Goal: Information Seeking & Learning: Check status

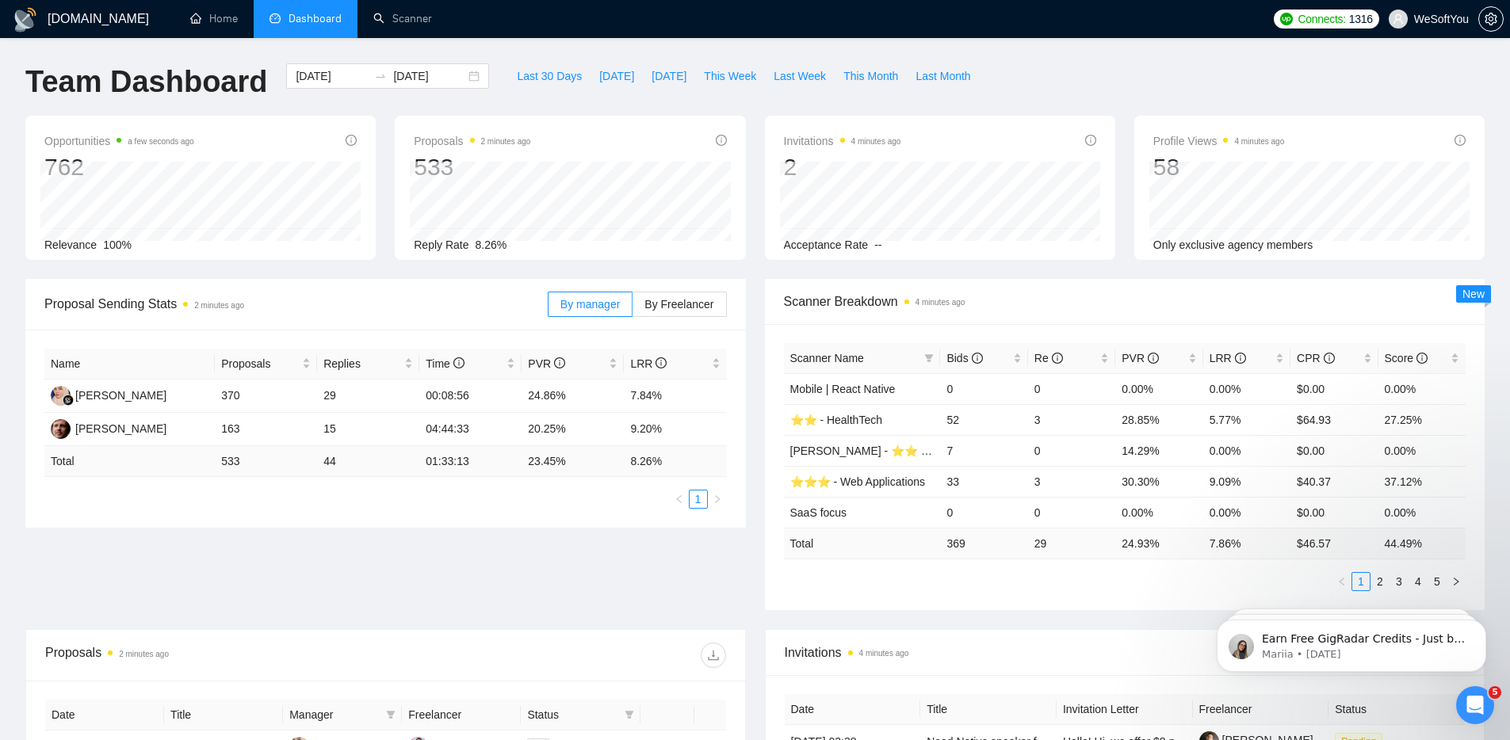
click at [498, 54] on div "[DOMAIN_NAME] Home Dashboard Scanner Connects: 1316 WeSoftYou Team Dashboard [D…" at bounding box center [755, 628] width 1510 height 1256
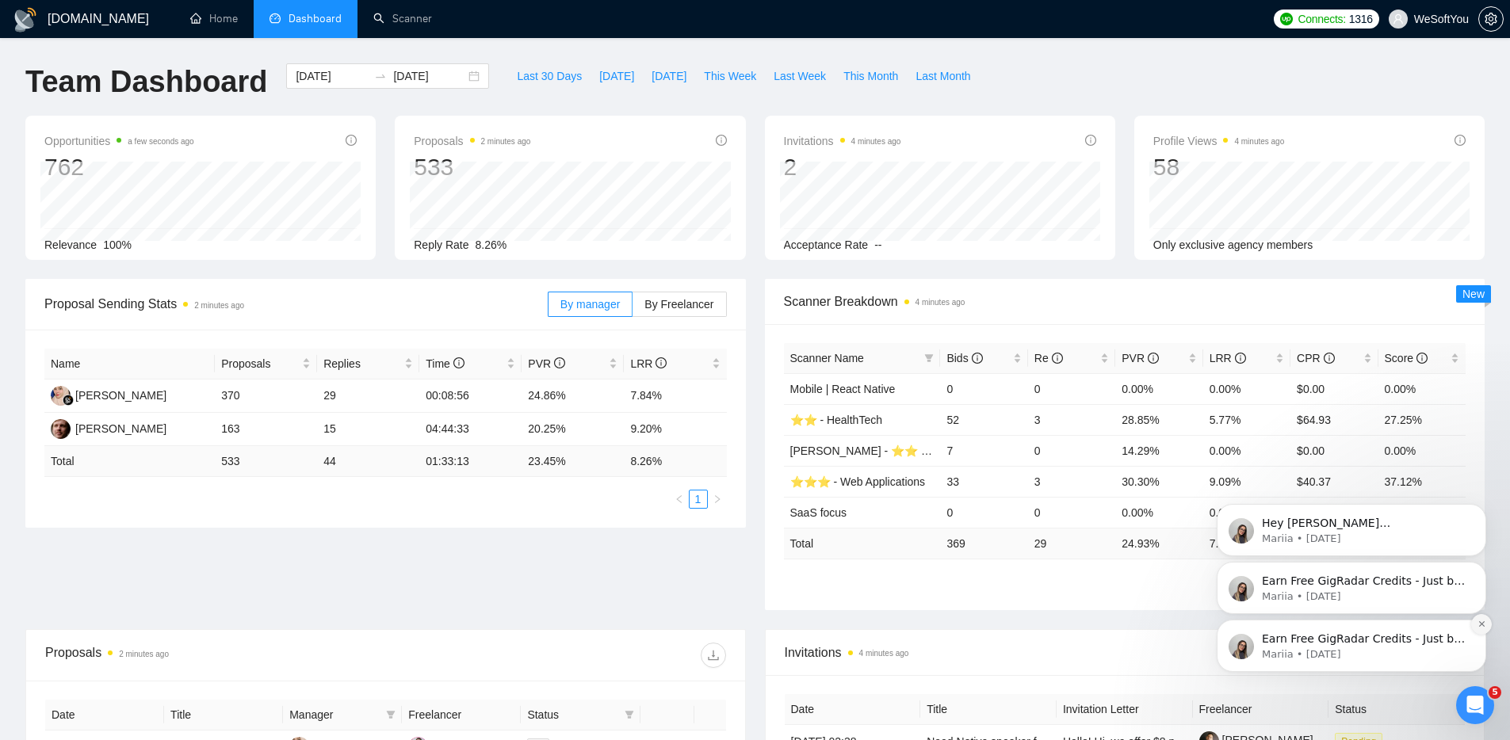
click at [1483, 623] on icon "Dismiss notification" at bounding box center [1482, 624] width 9 height 9
click at [1483, 625] on icon "Dismiss notification" at bounding box center [1482, 624] width 9 height 9
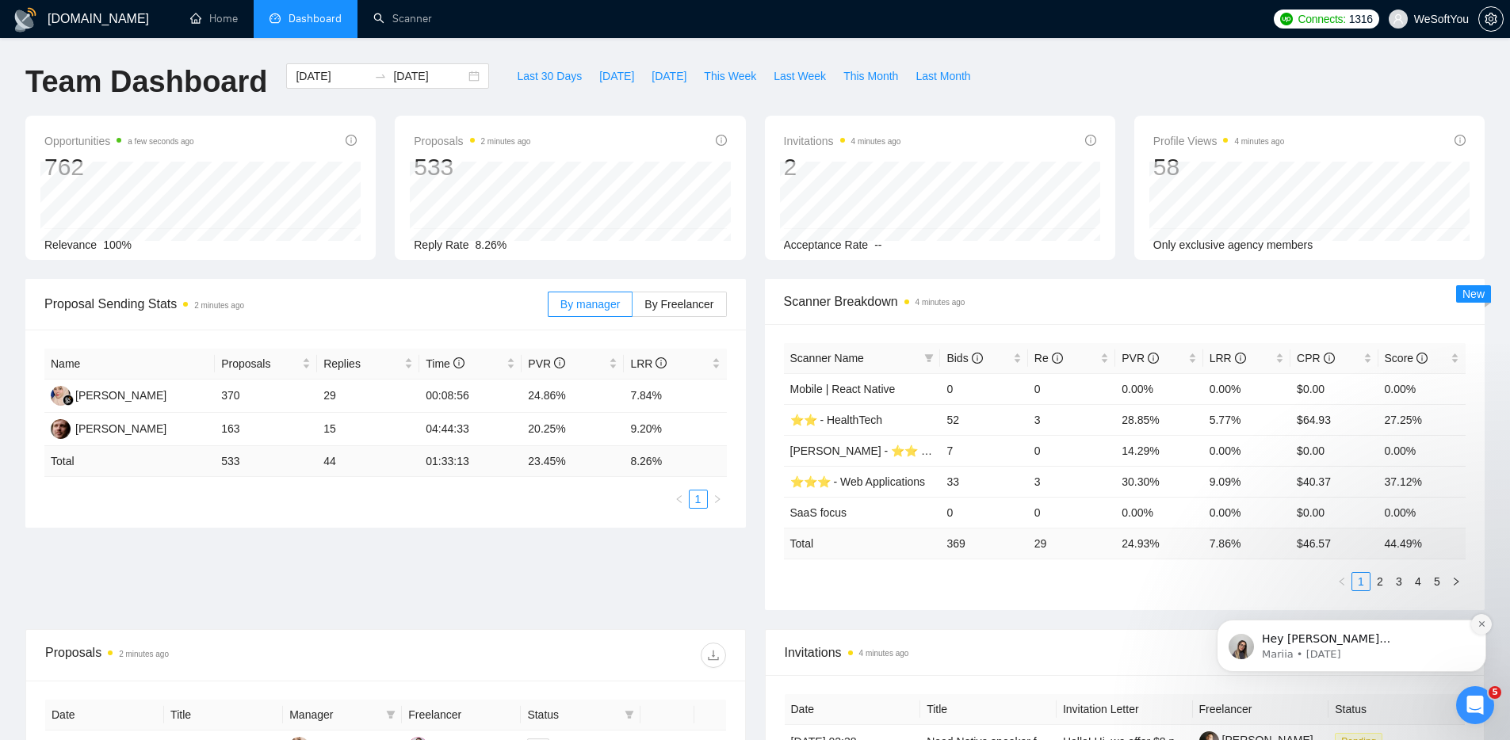
click at [1486, 625] on icon "Dismiss notification" at bounding box center [1482, 624] width 9 height 9
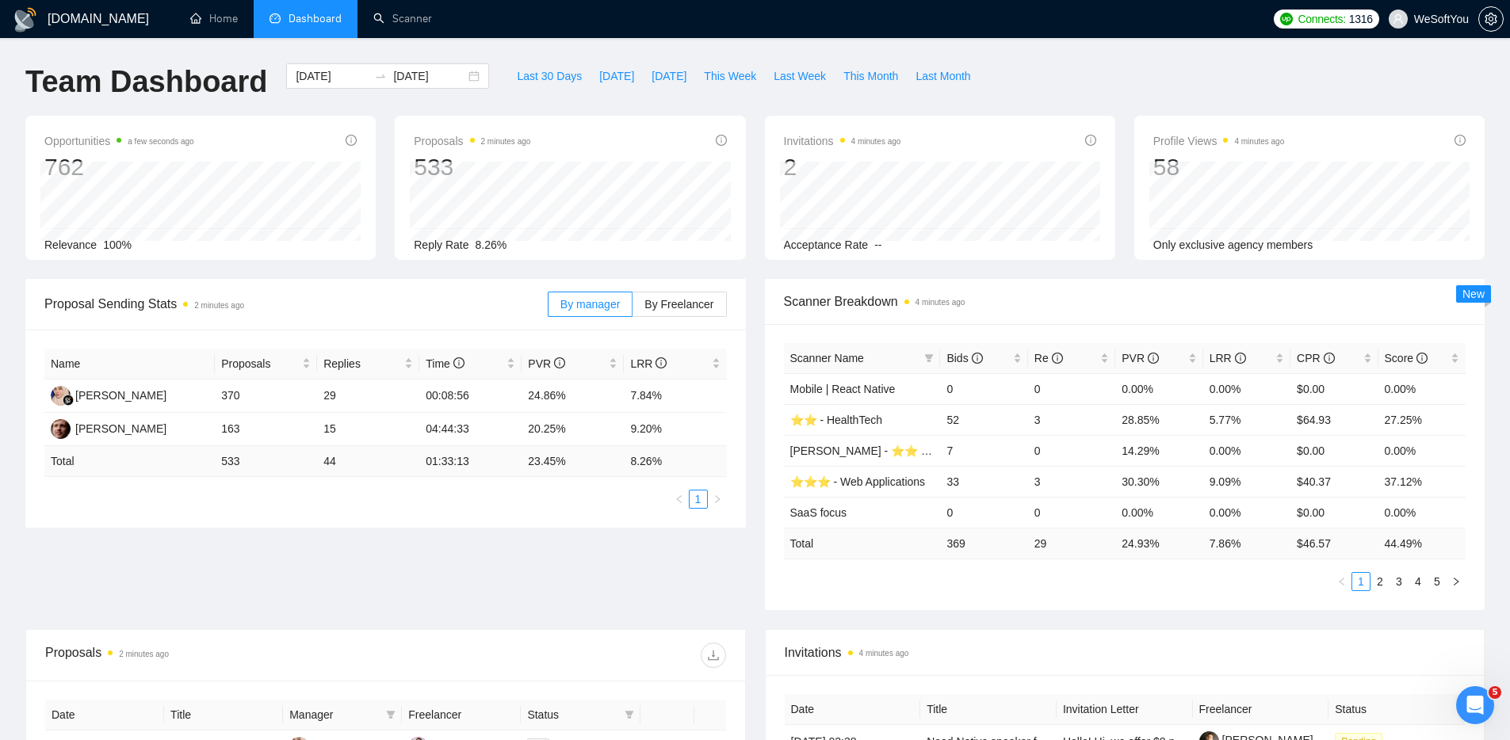
click at [472, 51] on div "[DOMAIN_NAME] Home Dashboard Scanner Connects: 1316 WeSoftYou Team Dashboard [D…" at bounding box center [755, 628] width 1510 height 1256
click at [197, 83] on h1 "Team Dashboard" at bounding box center [146, 81] width 242 height 37
click at [320, 298] on span "Proposal Sending Stats 2 minutes ago" at bounding box center [295, 304] width 503 height 20
click at [480, 55] on div "[DOMAIN_NAME] Home Dashboard Scanner Connects: 1316 WeSoftYou Team Dashboard [D…" at bounding box center [755, 628] width 1510 height 1256
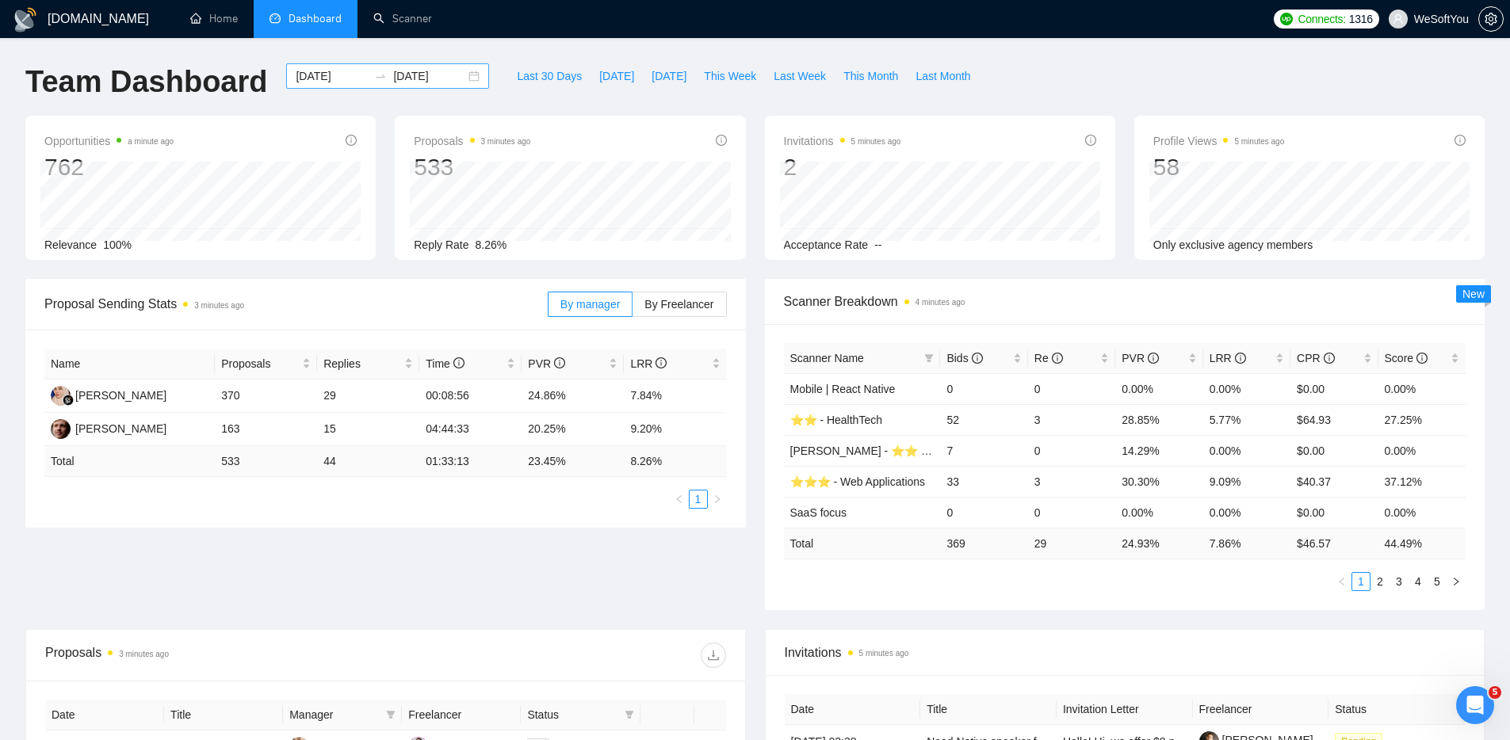
click at [330, 76] on input "[DATE]" at bounding box center [332, 75] width 72 height 17
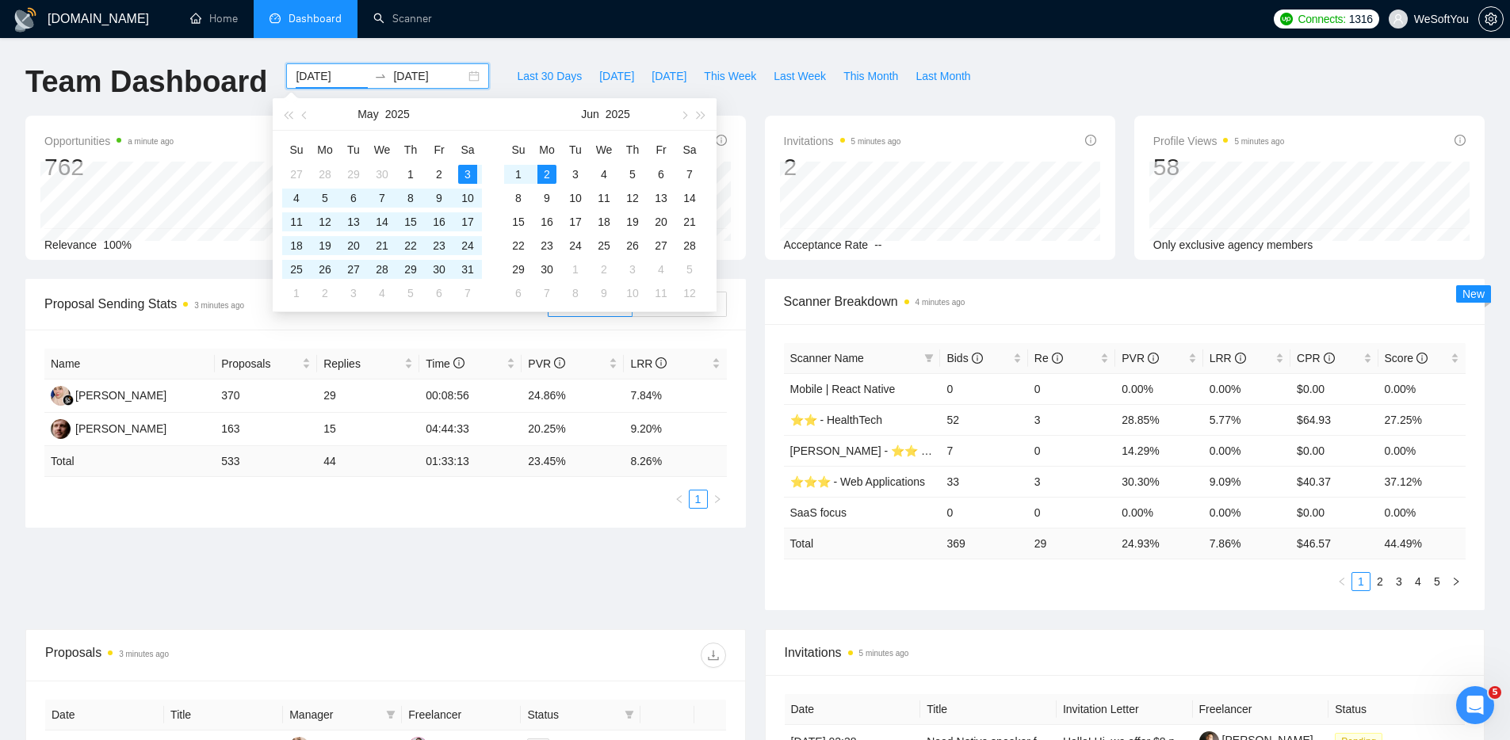
click at [423, 45] on div "[DOMAIN_NAME] Home Dashboard Scanner Connects: 1316 WeSoftYou Team Dashboard [D…" at bounding box center [755, 628] width 1510 height 1256
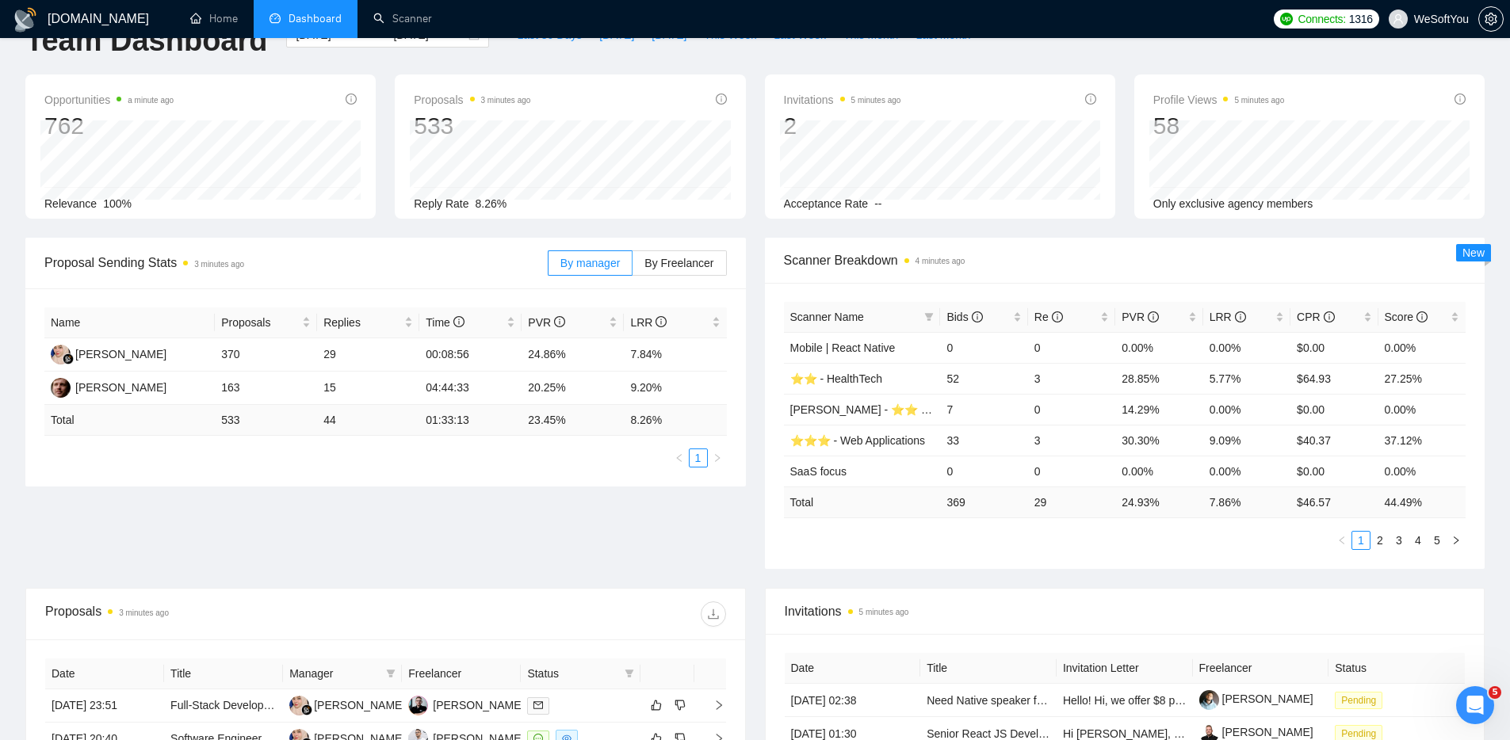
scroll to position [63, 0]
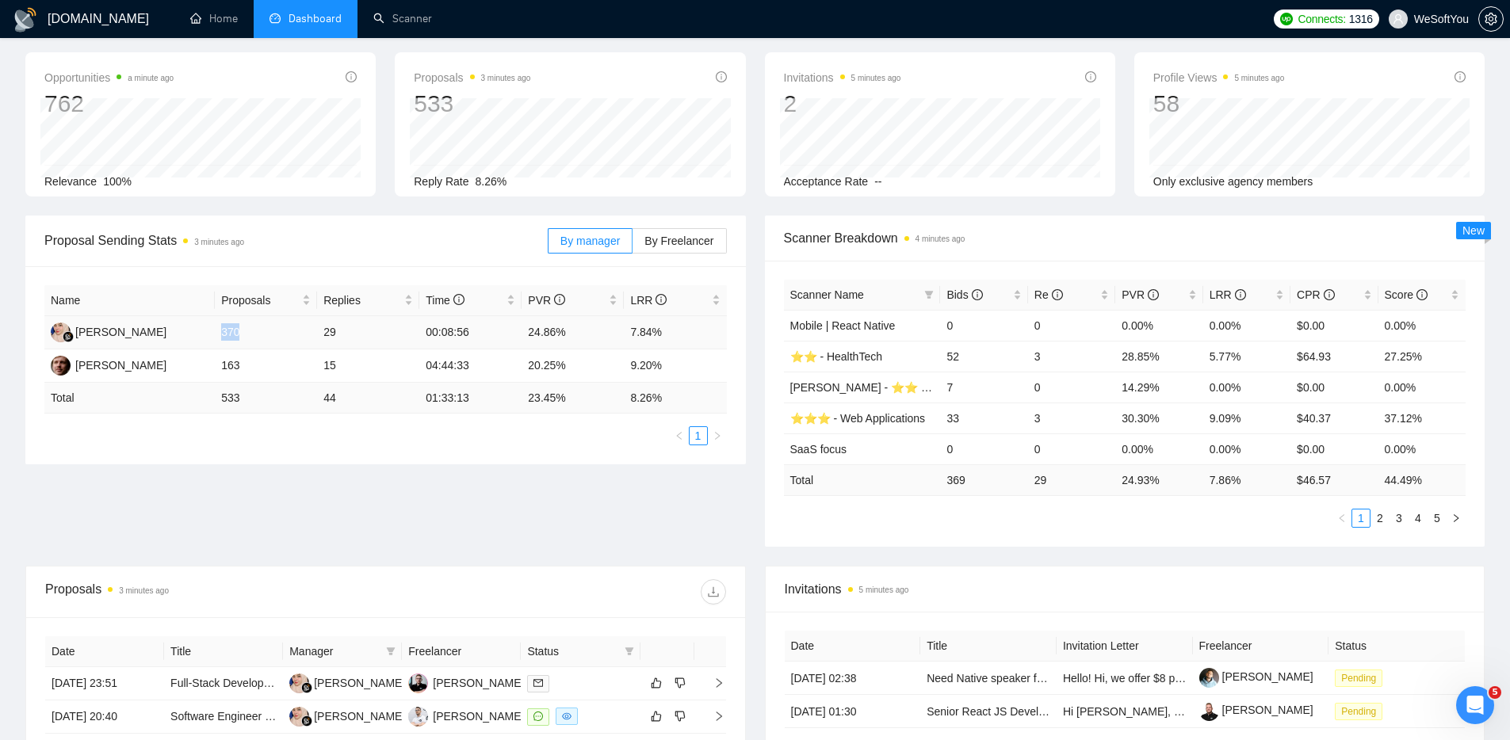
drag, startPoint x: 221, startPoint y: 323, endPoint x: 245, endPoint y: 329, distance: 24.4
click at [245, 329] on td "370" at bounding box center [266, 332] width 102 height 33
drag, startPoint x: 223, startPoint y: 366, endPoint x: 252, endPoint y: 365, distance: 29.3
click at [252, 365] on td "163" at bounding box center [266, 366] width 102 height 33
drag, startPoint x: 323, startPoint y: 331, endPoint x: 354, endPoint y: 330, distance: 30.1
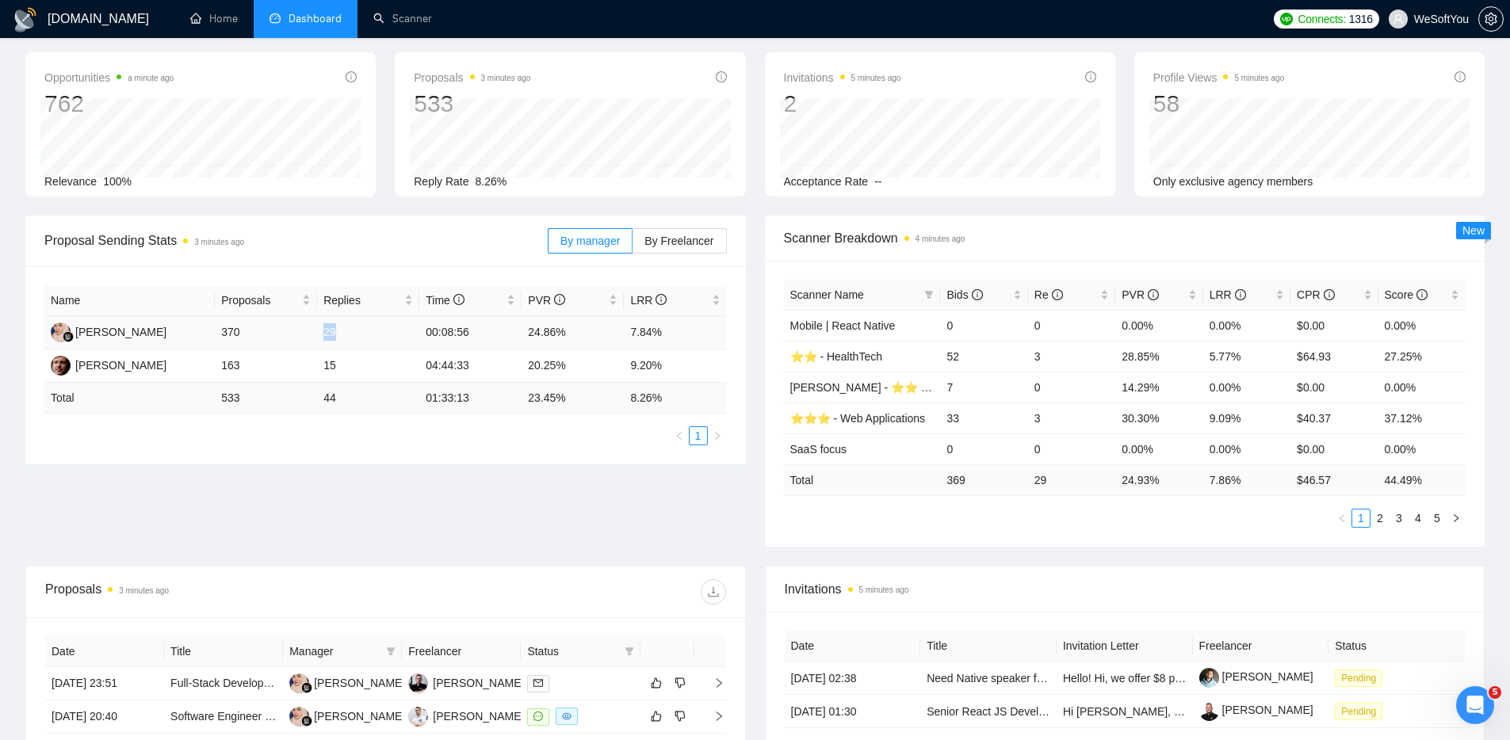
click at [354, 330] on td "29" at bounding box center [368, 332] width 102 height 33
drag, startPoint x: 318, startPoint y: 330, endPoint x: 309, endPoint y: 330, distance: 8.7
click at [309, 330] on tr "[PERSON_NAME] 370 29 00:08:56 24.86% 7.84%" at bounding box center [385, 332] width 683 height 33
drag, startPoint x: 320, startPoint y: 366, endPoint x: 337, endPoint y: 366, distance: 16.6
click at [337, 366] on td "15" at bounding box center [368, 366] width 102 height 33
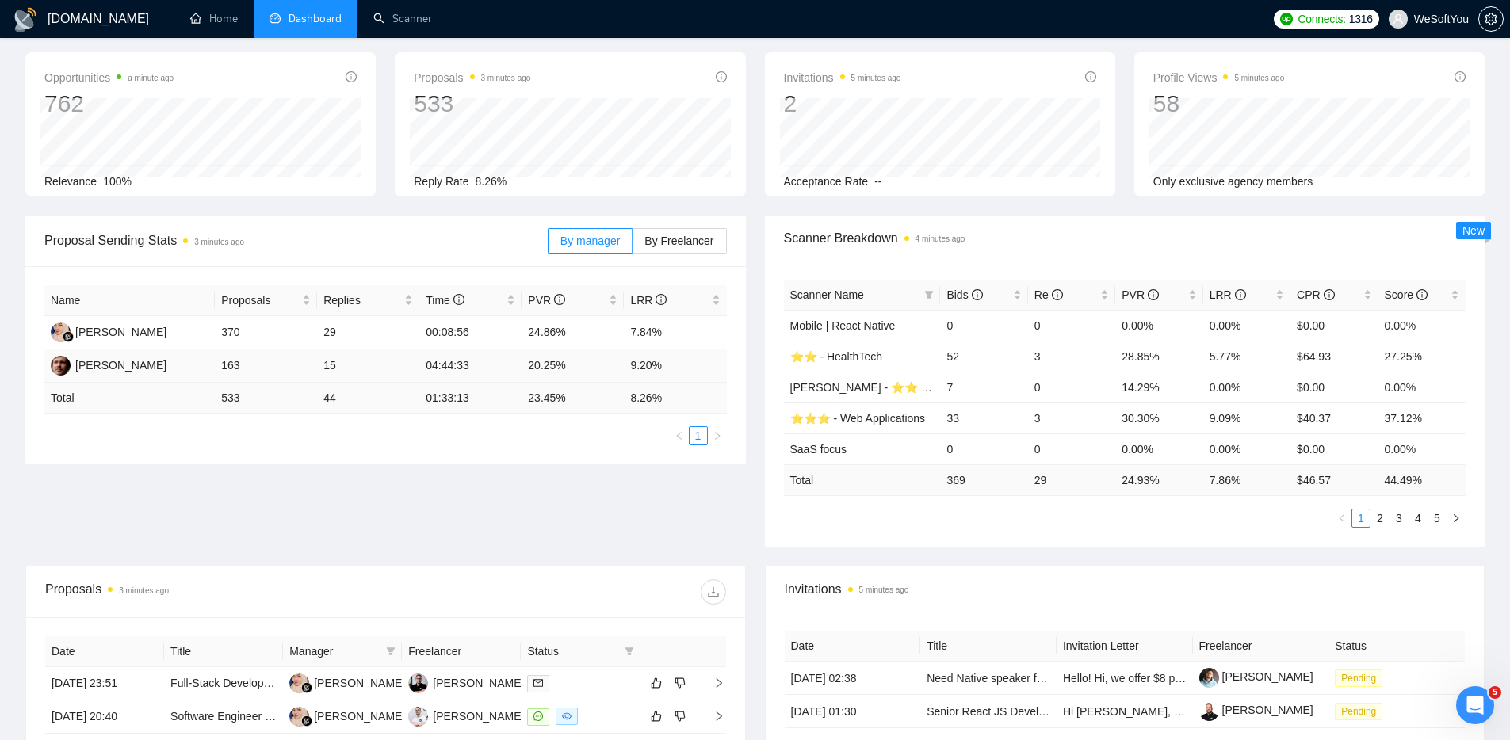
click at [338, 366] on td "15" at bounding box center [368, 366] width 102 height 33
drag, startPoint x: 342, startPoint y: 366, endPoint x: 315, endPoint y: 362, distance: 27.2
click at [315, 362] on tr "[PERSON_NAME] 163 15 04:44:33 20.25% 9.20%" at bounding box center [385, 366] width 683 height 33
click at [337, 362] on td "15" at bounding box center [368, 366] width 102 height 33
click at [359, 370] on td "15" at bounding box center [368, 366] width 102 height 33
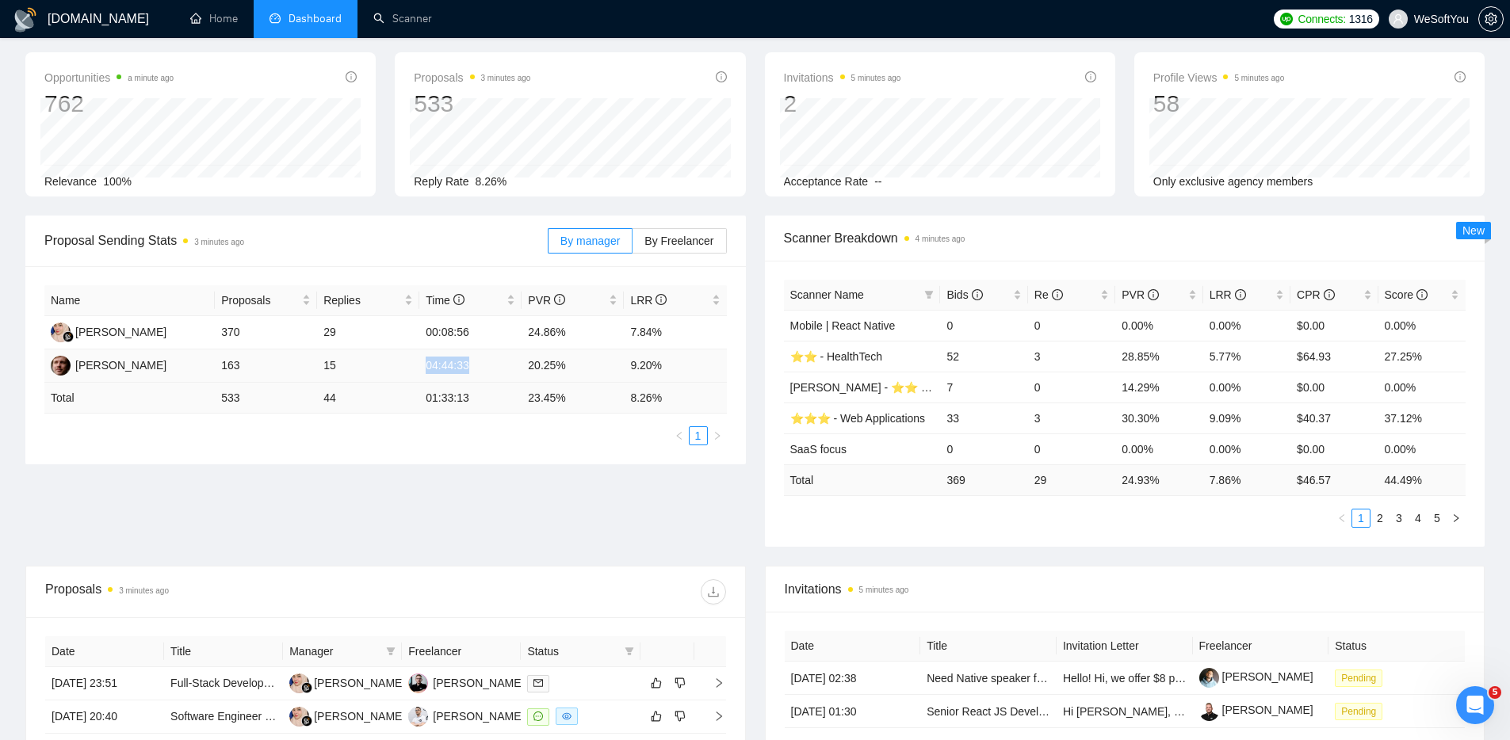
drag, startPoint x: 408, startPoint y: 369, endPoint x: 473, endPoint y: 365, distance: 65.1
click at [473, 365] on tr "[PERSON_NAME] 163 15 04:44:33 20.25% 9.20%" at bounding box center [385, 366] width 683 height 33
drag, startPoint x: 429, startPoint y: 332, endPoint x: 491, endPoint y: 334, distance: 61.9
click at [491, 334] on td "00:08:56" at bounding box center [470, 332] width 102 height 33
drag, startPoint x: 478, startPoint y: 331, endPoint x: 425, endPoint y: 331, distance: 53.1
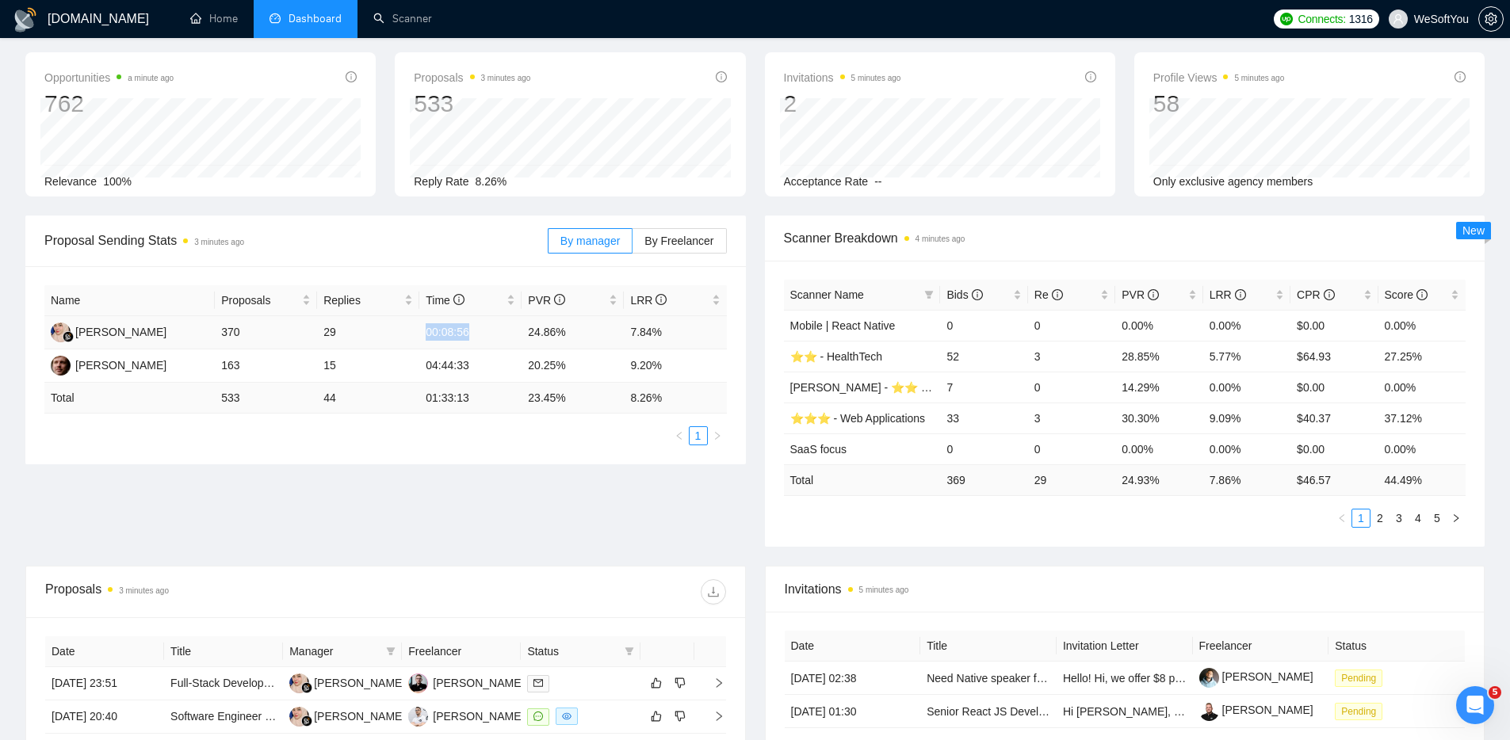
click at [425, 331] on td "00:08:56" at bounding box center [470, 332] width 102 height 33
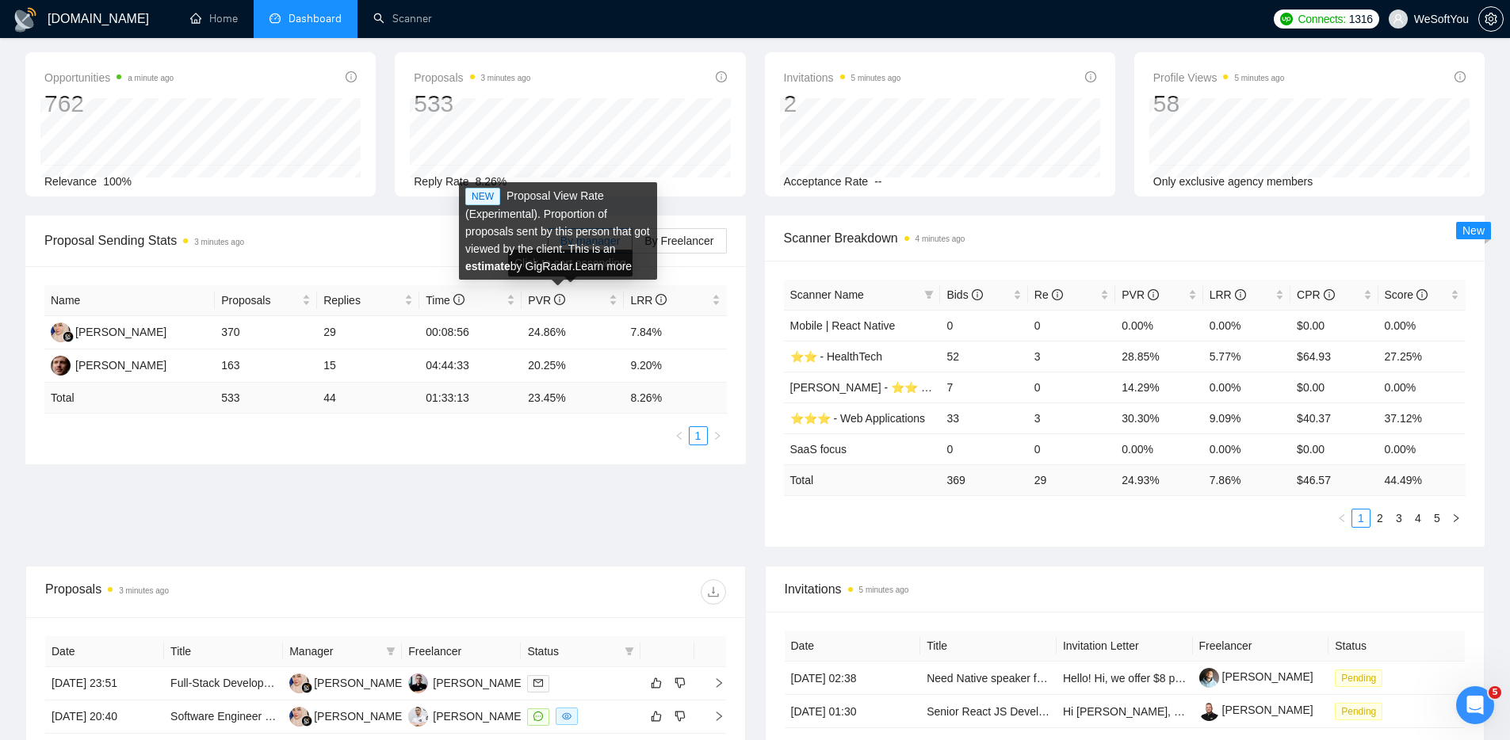
click at [423, 244] on span "Proposal Sending Stats 3 minutes ago" at bounding box center [295, 241] width 503 height 20
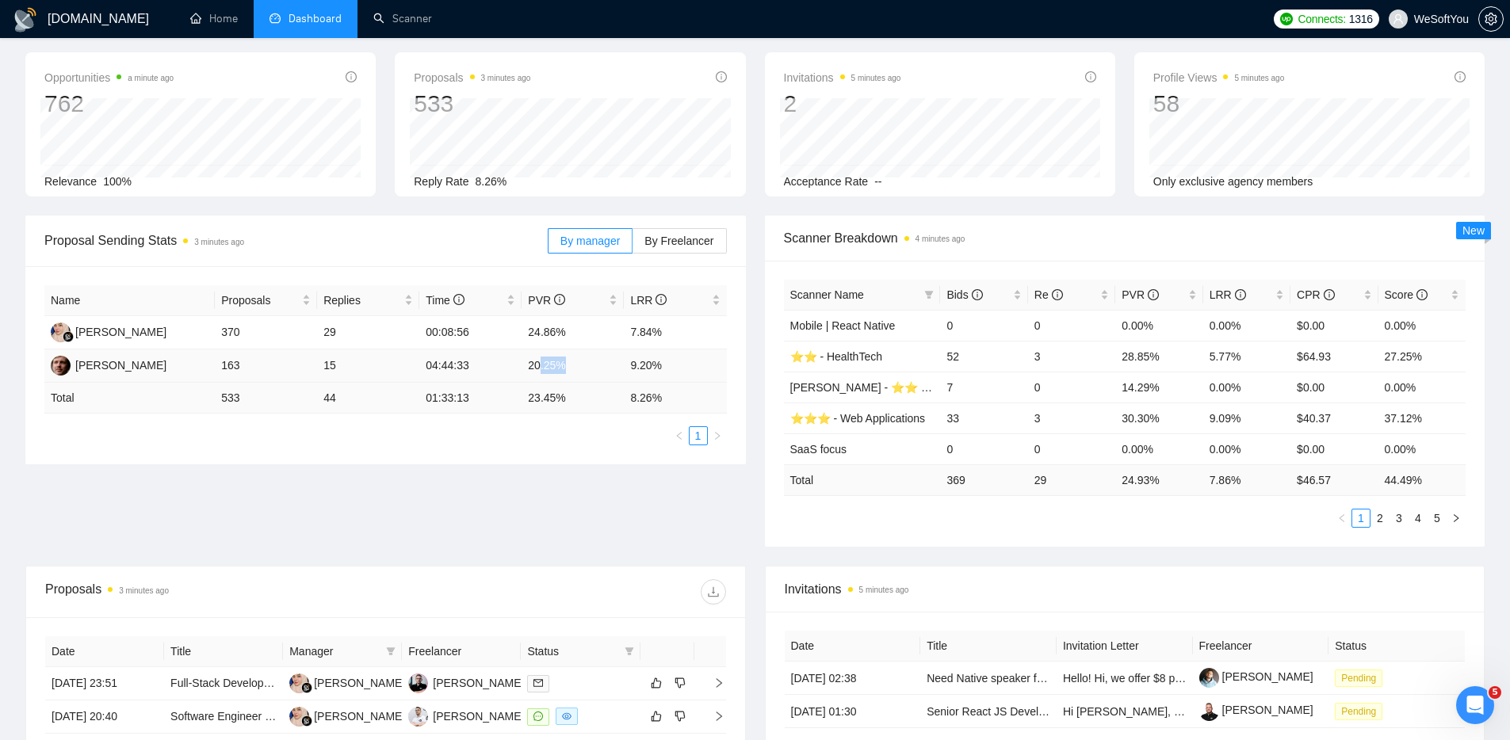
drag, startPoint x: 541, startPoint y: 369, endPoint x: 575, endPoint y: 370, distance: 33.3
click at [575, 370] on td "20.25%" at bounding box center [573, 366] width 102 height 33
drag, startPoint x: 525, startPoint y: 333, endPoint x: 579, endPoint y: 339, distance: 55.1
click at [579, 339] on td "24.86%" at bounding box center [573, 332] width 102 height 33
click at [392, 229] on div "Proposal Sending Stats 3 minutes ago" at bounding box center [295, 240] width 503 height 45
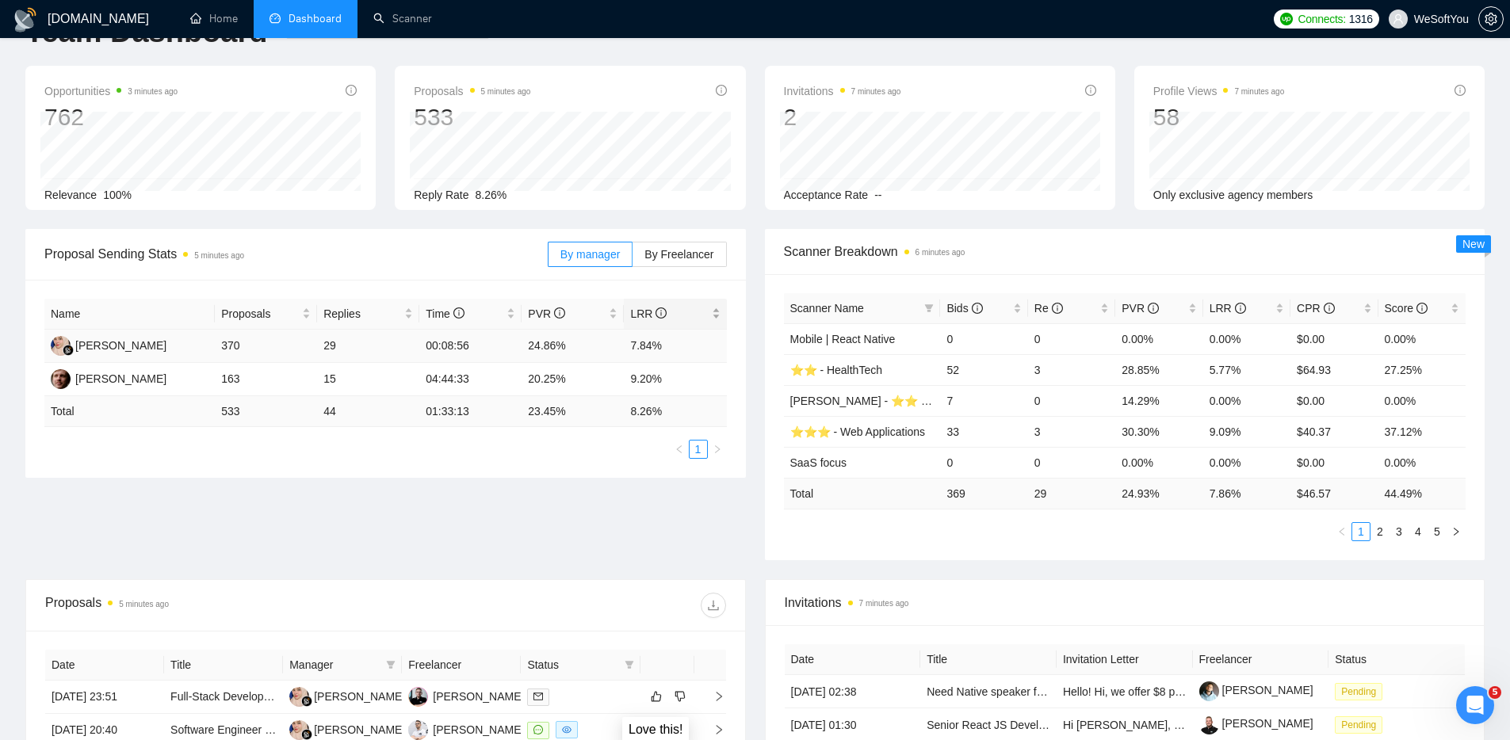
scroll to position [0, 0]
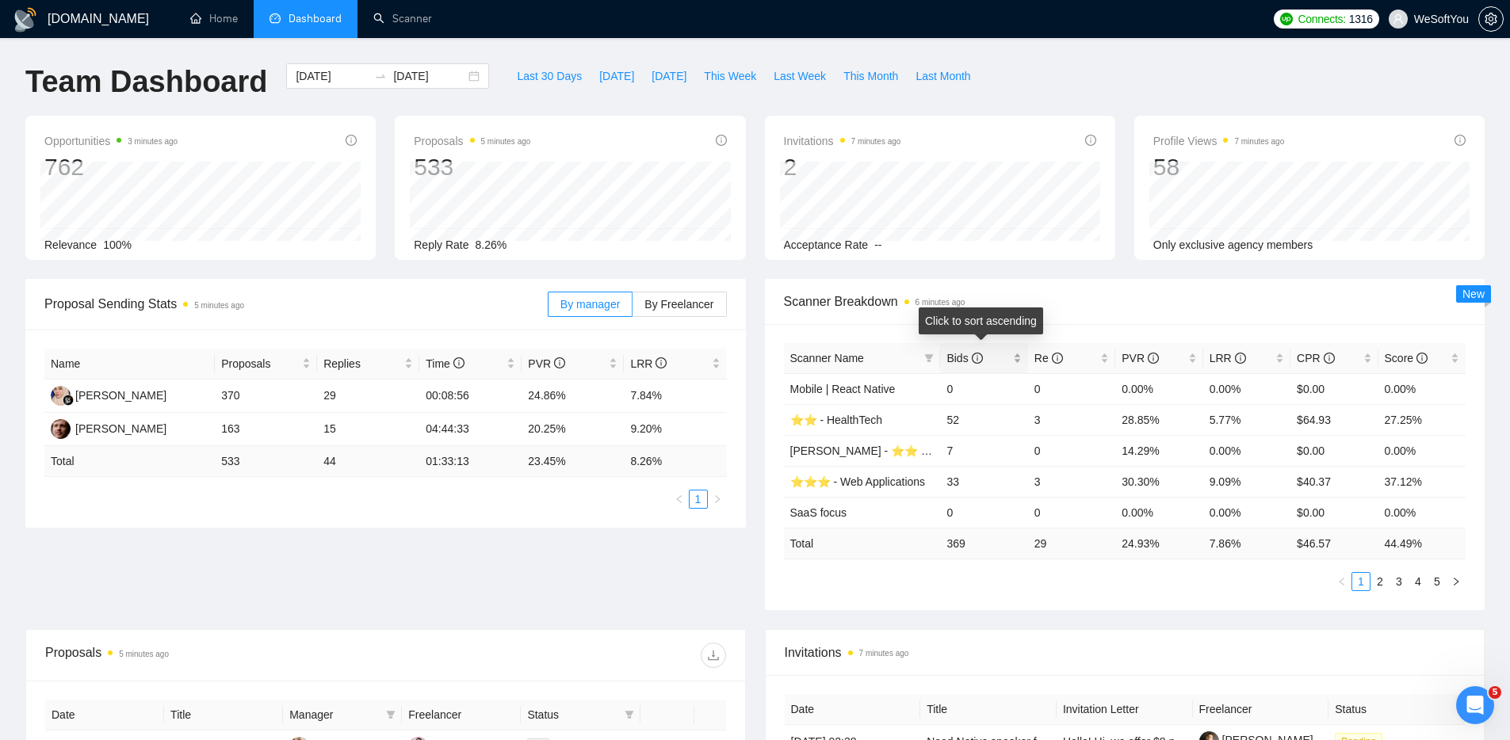
drag, startPoint x: 958, startPoint y: 360, endPoint x: 966, endPoint y: 371, distance: 14.1
click at [958, 360] on span "Bids" at bounding box center [965, 358] width 36 height 13
click at [958, 361] on span "Bids" at bounding box center [965, 358] width 36 height 13
click at [490, 296] on span "Proposal Sending Stats 5 minutes ago" at bounding box center [295, 304] width 503 height 20
click at [1073, 59] on div "[DOMAIN_NAME] Home Dashboard Scanner Connects: 1316 WeSoftYou Team Dashboard [D…" at bounding box center [755, 628] width 1510 height 1256
